Goal: Task Accomplishment & Management: Use online tool/utility

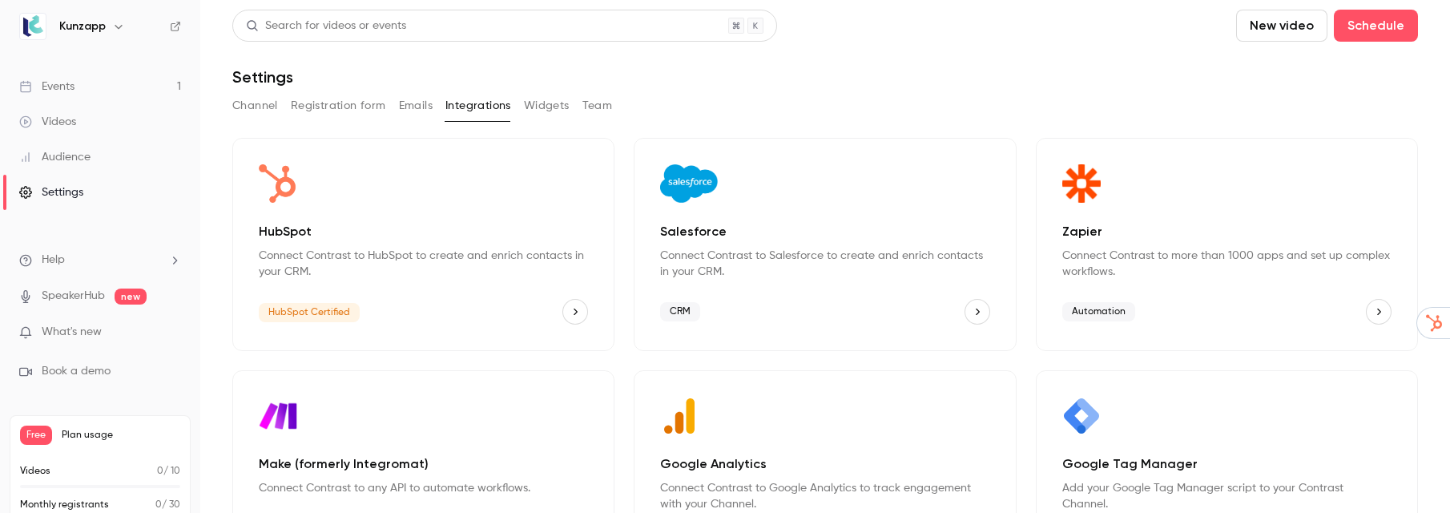
click at [577, 314] on icon "HubSpot" at bounding box center [575, 311] width 11 height 11
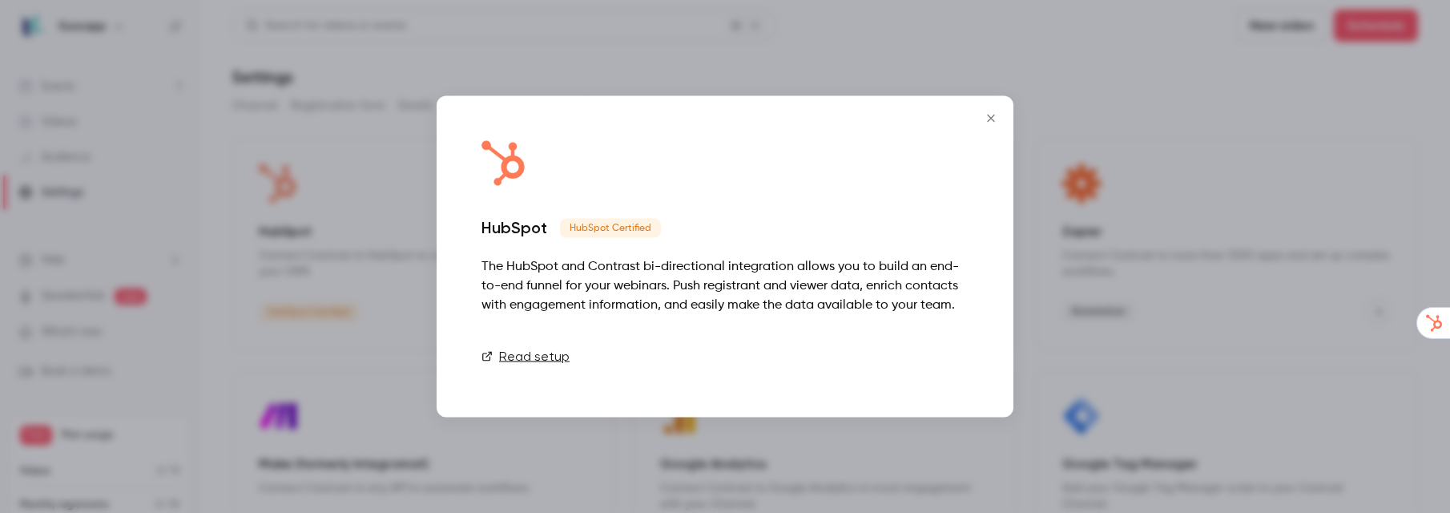
click at [932, 359] on link "Connect" at bounding box center [929, 357] width 80 height 32
